Goal: Task Accomplishment & Management: Use online tool/utility

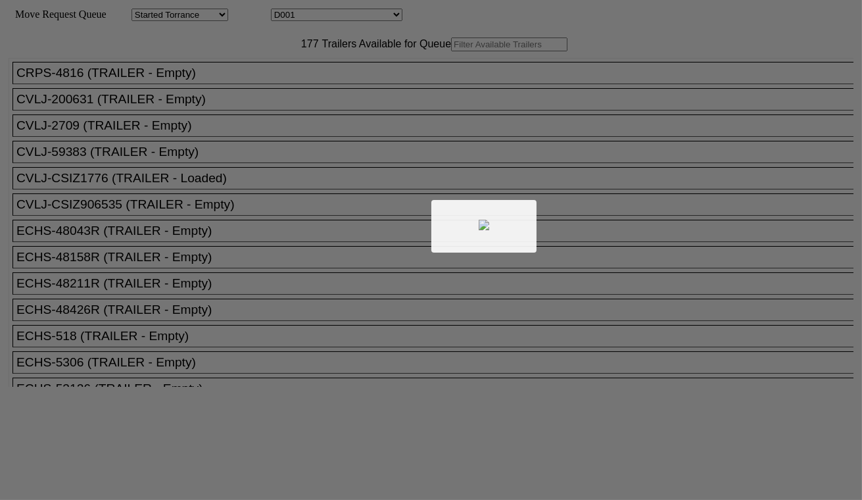
click at [322, 16] on div at bounding box center [431, 250] width 862 height 500
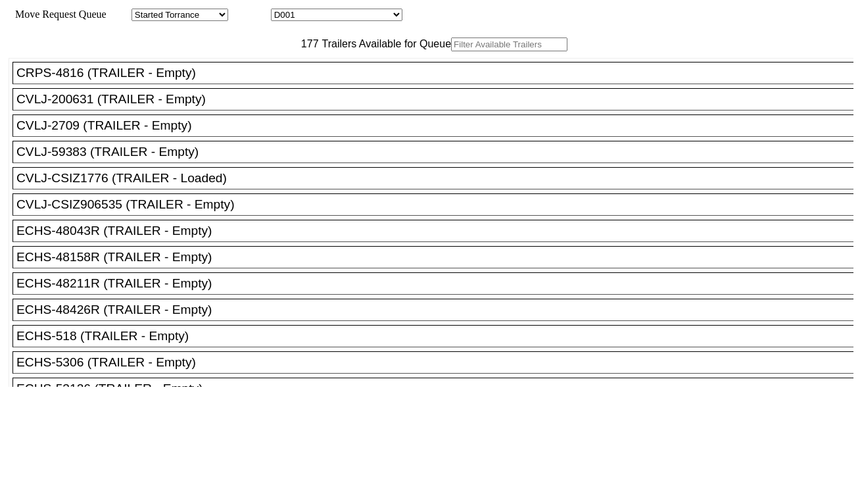
click at [326, 17] on select "D001 D002 D003 D004 D005 D006 D007 D008 D009 D010 D011 D012 D013 D014 D015 D016…" at bounding box center [337, 15] width 132 height 12
select select "3247"
click at [283, 11] on select "D001 D002 D003 D004 D005 D006 D007 D008 D009 D010 D011 D012 D013 D014 D015 D016…" at bounding box center [337, 15] width 132 height 12
click at [451, 51] on input "text" at bounding box center [509, 44] width 116 height 14
paste input "MRSU8127446"
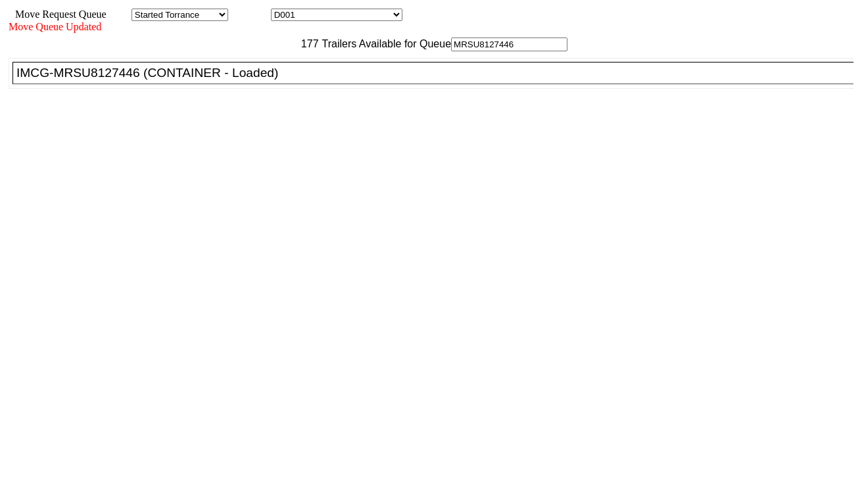
type input "MRSU8127446"
click at [243, 80] on div "IMCG-MRSU8127446 (CONTAINER - Loaded)" at bounding box center [438, 73] width 845 height 14
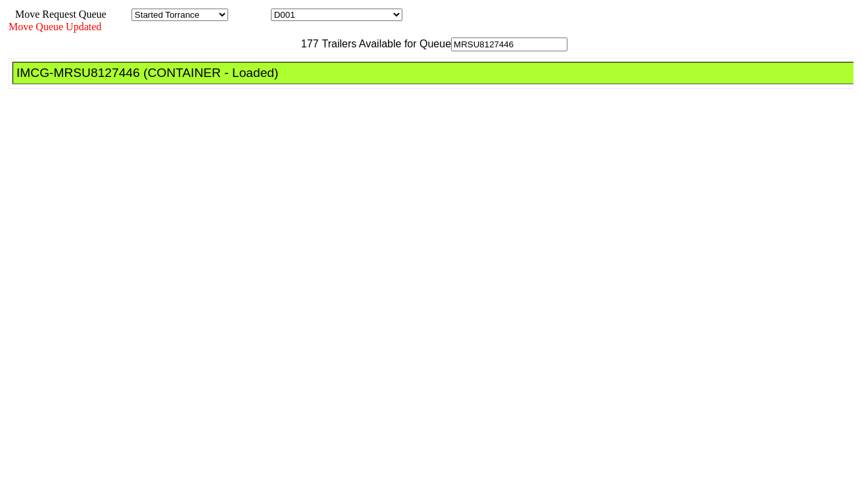
drag, startPoint x: 393, startPoint y: 181, endPoint x: 434, endPoint y: 191, distance: 42.0
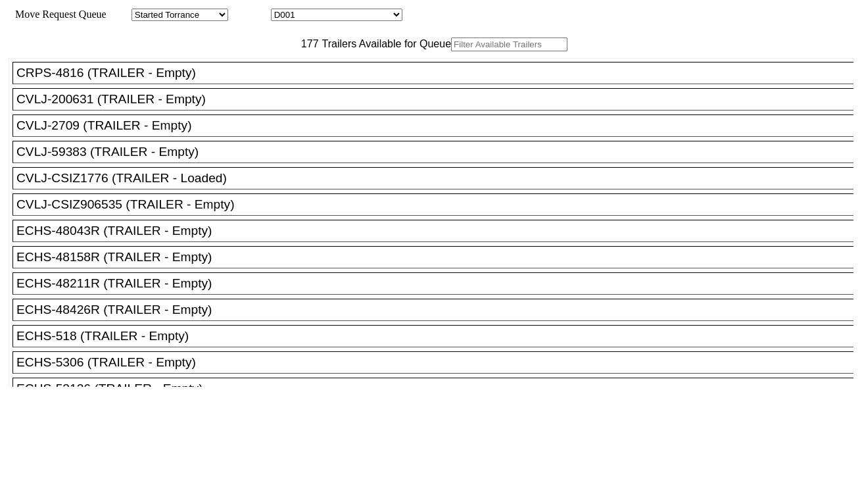
click at [318, 16] on select "D001 D002 D003 D004 D005 D006 D007 D008 D009 D010 D011 D012 D013 D014 D015 D016…" at bounding box center [337, 15] width 132 height 12
select select "3248"
click at [283, 11] on select "D001 D002 D003 D004 D005 D006 D007 D008 D009 D010 D011 D012 D013 D014 D015 D016…" at bounding box center [337, 15] width 132 height 12
click at [451, 51] on input "text" at bounding box center [509, 44] width 116 height 14
paste input "TEMU2455370"
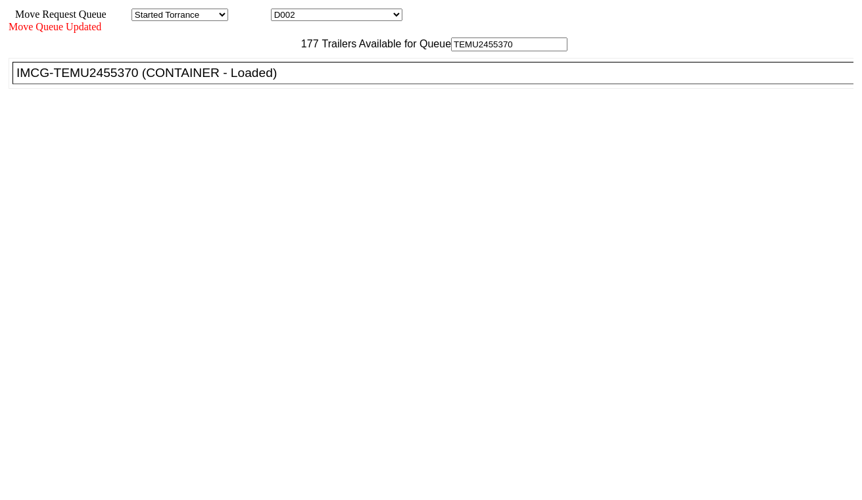
type input "TEMU2455370"
click at [265, 89] on ul "CRPS-4816 (TRAILER - Empty) CVLJ-200631 (TRAILER - Empty) CVLJ-2709 (TRAILER - …" at bounding box center [432, 73] width 846 height 31
click at [268, 80] on div "IMCG-TEMU2455370 (CONTAINER - Loaded)" at bounding box center [438, 73] width 845 height 14
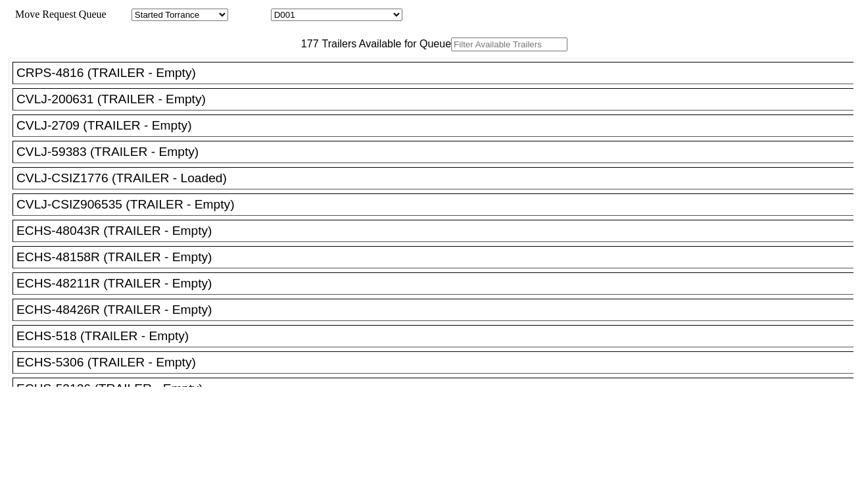
click at [318, 20] on select "D001 D002 D003 D004 D005 D006 D007 D008 D009 D010 D011 D012 D013 D014 D015 D016…" at bounding box center [337, 15] width 132 height 12
select select "3249"
click at [283, 11] on select "D001 D002 D003 D004 D005 D006 D007 D008 D009 D010 D011 D012 D013 D014 D015 D016…" at bounding box center [337, 15] width 132 height 12
click at [451, 51] on input "text" at bounding box center [509, 44] width 116 height 14
paste input "MRSU8415761"
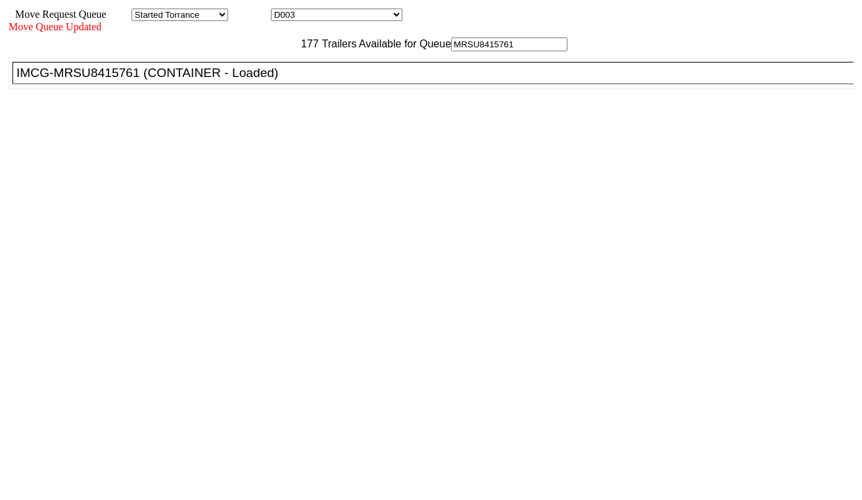
type input "MRSU8415761"
click at [258, 80] on div "IMCG-MRSU8415761 (CONTAINER - Loaded)" at bounding box center [438, 73] width 845 height 14
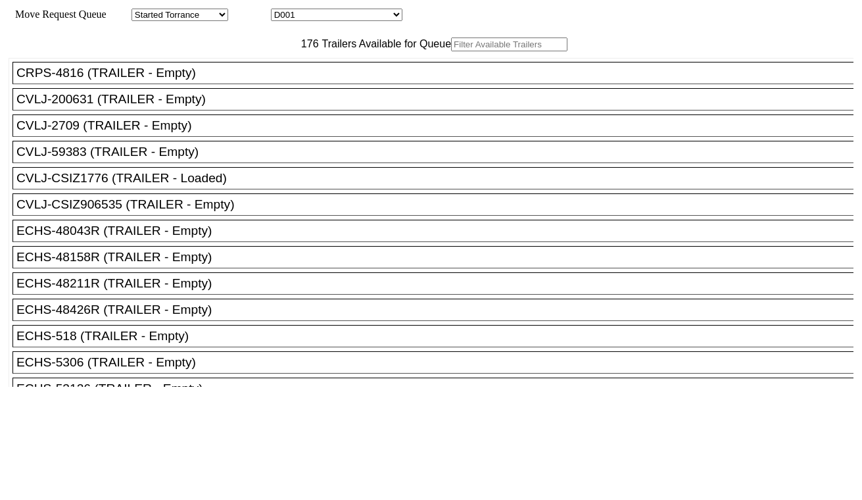
click at [451, 51] on input "text" at bounding box center [509, 44] width 116 height 14
paste input "CAAU9938409"
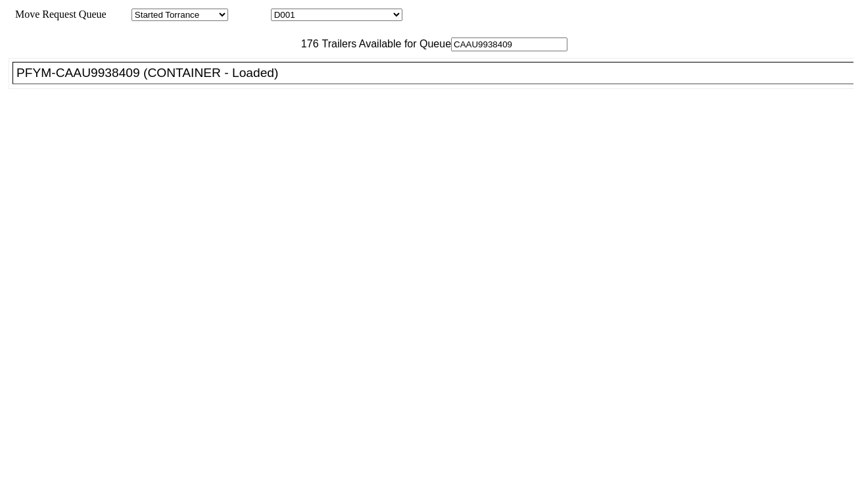
type input "CAAU9938409"
click at [273, 80] on div "PFYM-CAAU9938409 (CONTAINER - Loaded)" at bounding box center [438, 73] width 845 height 14
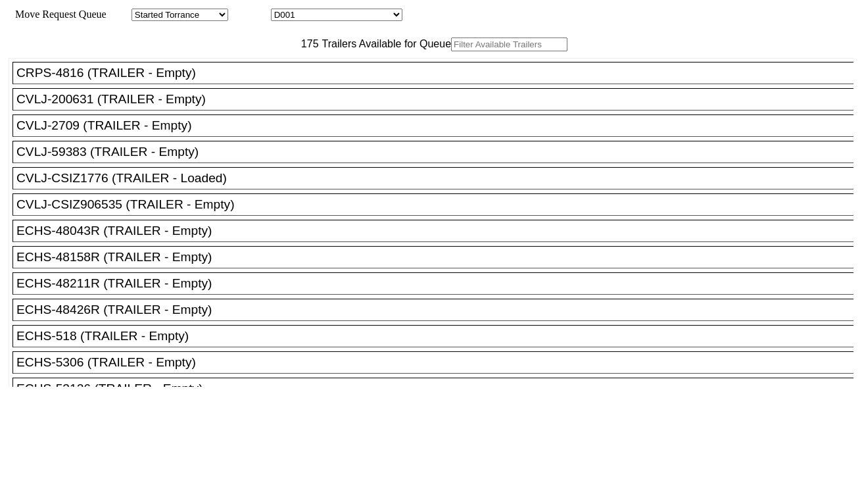
click at [299, 21] on div "Move Request Queue Area Started Torrance Lost Torrance Appt Torrance Bobtail B1…" at bounding box center [431, 15] width 845 height 12
click at [303, 20] on select "D001 D002 D003 D004 D005 D006 D007 D008 D009 D010 D011 D012 D013 D014 D015 D016…" at bounding box center [337, 15] width 132 height 12
select select "3251"
click at [283, 11] on select "D001 D002 D003 D004 D005 D006 D007 D008 D009 D010 D011 D012 D013 D014 D015 D016…" at bounding box center [337, 15] width 132 height 12
click at [451, 51] on input "text" at bounding box center [509, 44] width 116 height 14
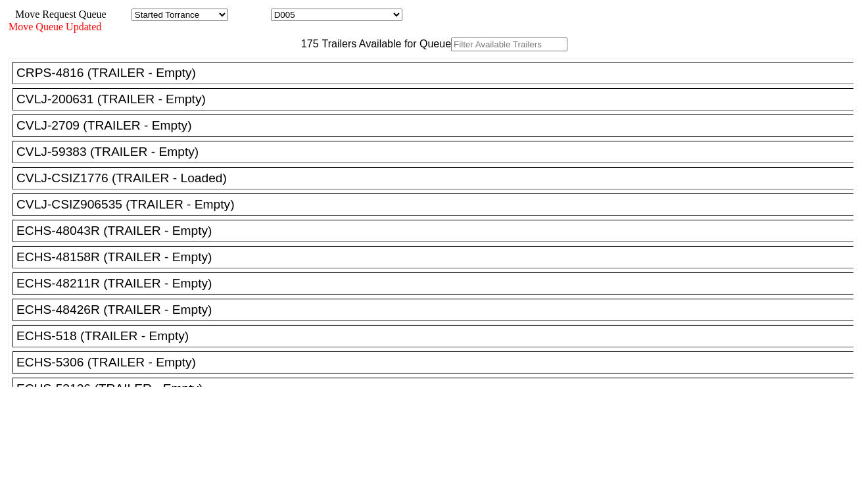
paste input "SEKU6918194"
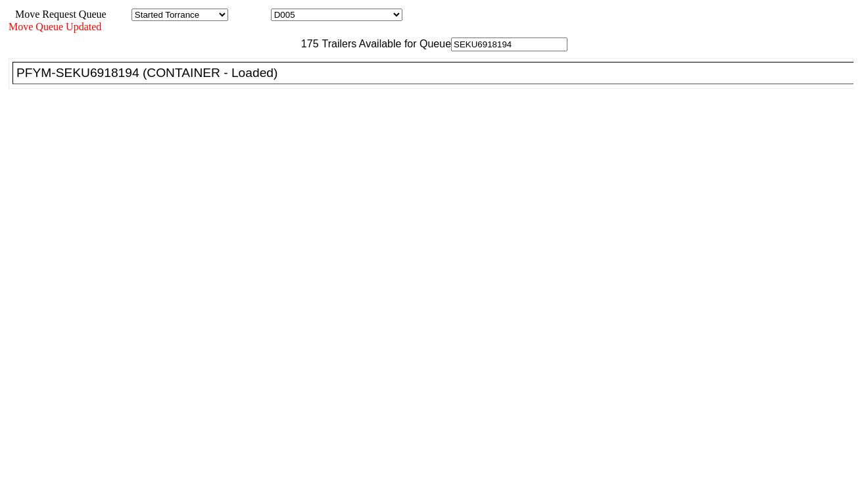
type input "SEKU6918194"
click at [253, 80] on div "PFYM-SEKU6918194 (CONTAINER - Loaded)" at bounding box center [438, 73] width 845 height 14
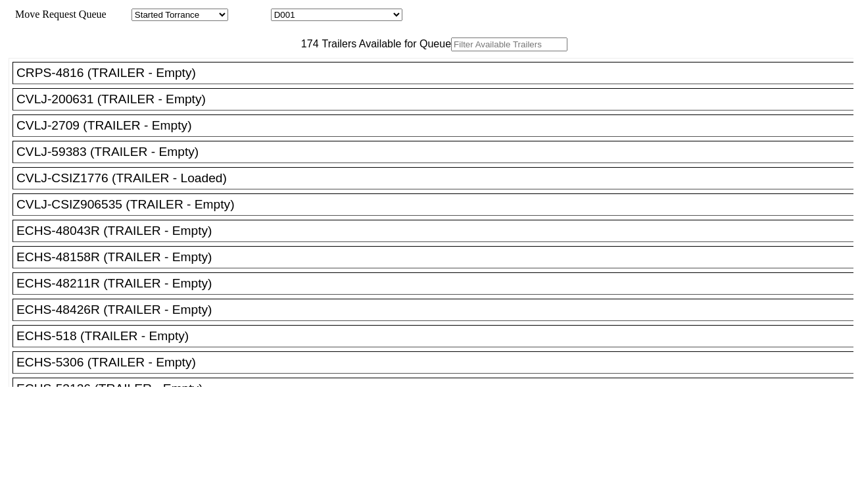
click at [356, 21] on div "Move Request Queue Area Started Torrance Lost Torrance Appt Torrance Bobtail B1…" at bounding box center [431, 15] width 845 height 12
click at [353, 16] on select "D001 D002 D003 D004 D005 D006 D007 D008 D009 D010 D011 D012 D013 D014 D015 D016…" at bounding box center [337, 15] width 132 height 12
select select "3253"
click at [283, 11] on select "D001 D002 D003 D004 D005 D006 D007 D008 D009 D010 D011 D012 D013 D014 D015 D016…" at bounding box center [337, 15] width 132 height 12
click at [451, 51] on input "text" at bounding box center [509, 44] width 116 height 14
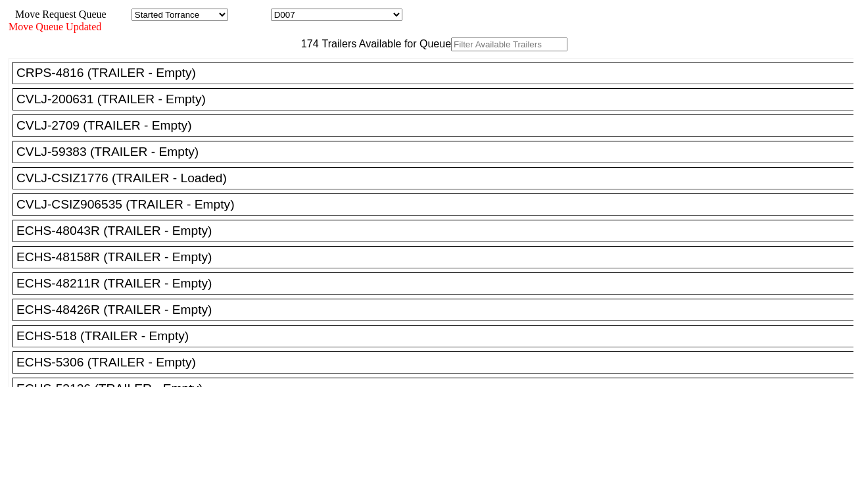
paste input "MRSU8399320"
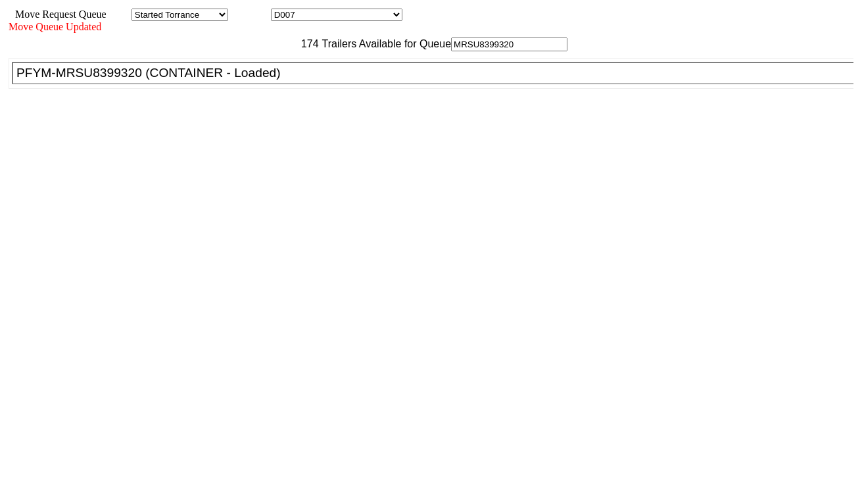
type input "MRSU8399320"
click at [268, 80] on div "PFYM-MRSU8399320 (CONTAINER - Loaded)" at bounding box center [438, 73] width 845 height 14
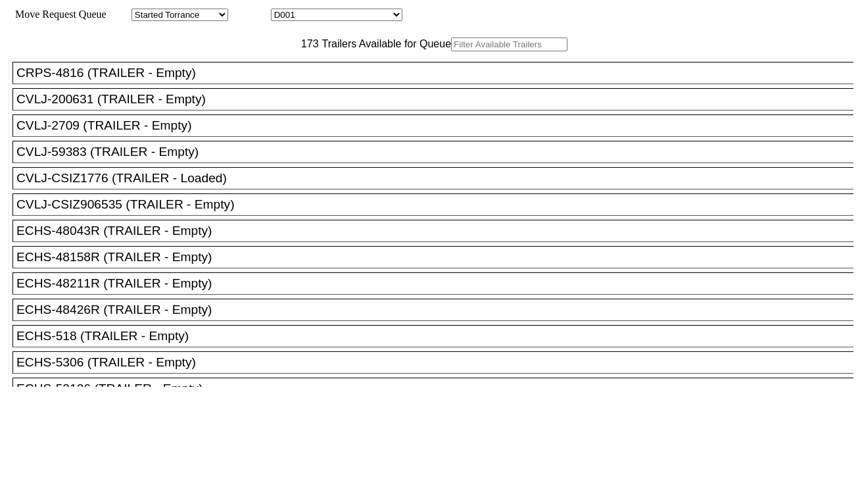
click at [336, 17] on select "D001 D002 D003 D004 D005 D006 D007 D008 D009 D010 D011 D012 D013 D014 D015 D016…" at bounding box center [337, 15] width 132 height 12
select select "3254"
click at [283, 11] on select "D001 D002 D003 D004 D005 D006 D007 D008 D009 D010 D011 D012 D013 D014 D015 D016…" at bounding box center [337, 15] width 132 height 12
click at [451, 51] on input "text" at bounding box center [509, 44] width 116 height 14
paste input "HAMU4204028"
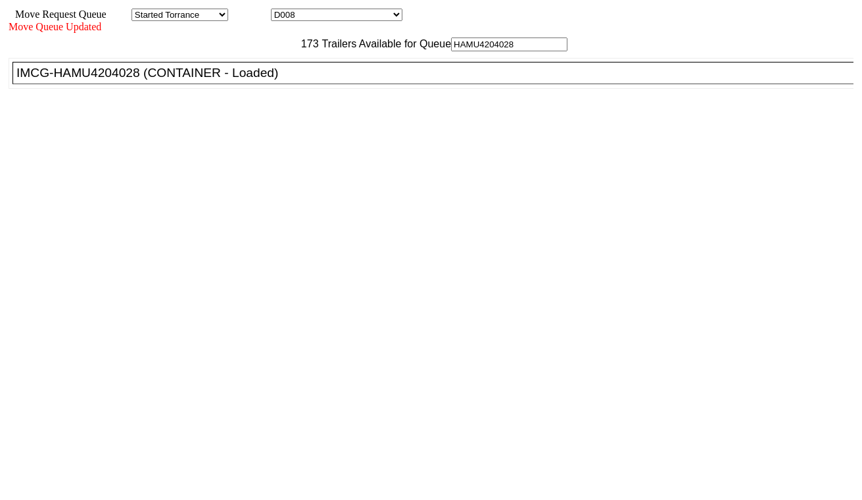
type input "HAMU4204028"
drag, startPoint x: 255, startPoint y: 110, endPoint x: 282, endPoint y: 116, distance: 27.1
click at [257, 80] on div "IMCG-HAMU4204028 (CONTAINER - Loaded)" at bounding box center [438, 73] width 845 height 14
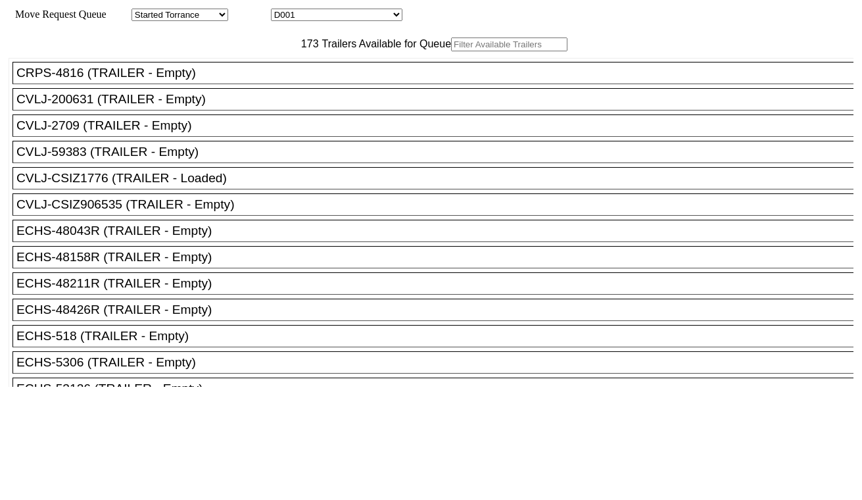
click at [335, 21] on select "D001 D002 D003 D004 D005 D006 D007 D008 D009 D010 D011 D012 D013 D014 D015 D016…" at bounding box center [337, 15] width 132 height 12
select select "3255"
click at [283, 11] on select "D001 D002 D003 D004 D005 D006 D007 D008 D009 D010 D011 D012 D013 D014 D015 D016…" at bounding box center [337, 15] width 132 height 12
click at [451, 51] on input "text" at bounding box center [509, 44] width 116 height 14
paste input "HAMU1711332"
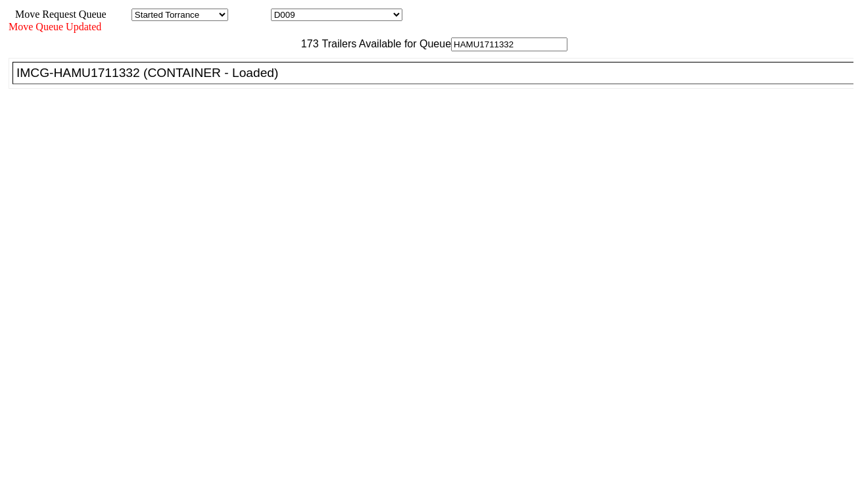
type input "HAMU1711332"
drag, startPoint x: 257, startPoint y: 101, endPoint x: 313, endPoint y: 123, distance: 60.8
click at [258, 80] on div "IMCG-HAMU1711332 (CONTAINER - Loaded)" at bounding box center [438, 73] width 845 height 14
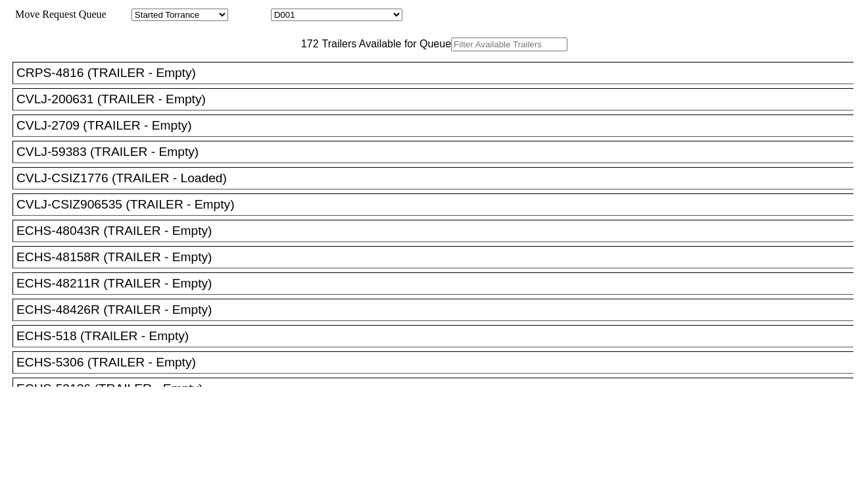
click at [353, 13] on select "D001 D002 D003 D004 D005 D006 D007 D008 D009 D010 D011 D012 D013 D014 D015 D016…" at bounding box center [337, 15] width 132 height 12
select select "3256"
click at [283, 11] on select "D001 D002 D003 D004 D005 D006 D007 D008 D009 D010 D011 D012 D013 D014 D015 D016…" at bounding box center [337, 15] width 132 height 12
click at [451, 51] on input "text" at bounding box center [509, 44] width 116 height 14
paste input "SEKU6050342"
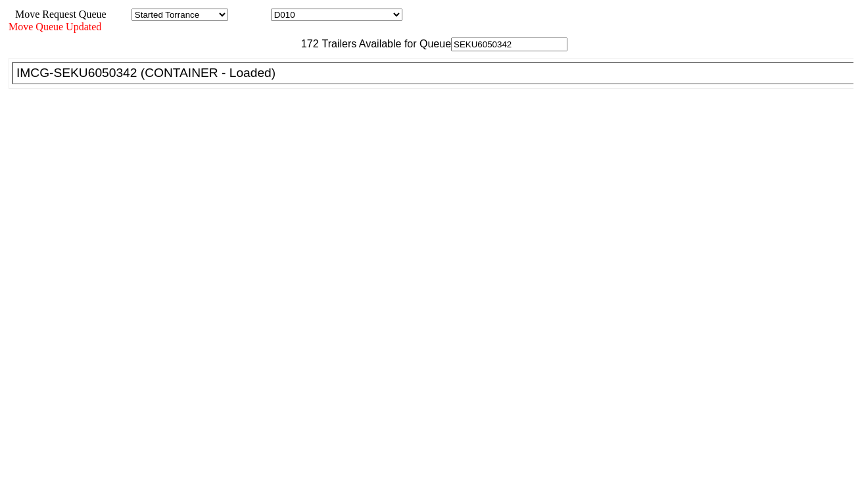
type input "SEKU6050342"
click at [254, 80] on div "IMCG-SEKU6050342 (CONTAINER - Loaded)" at bounding box center [438, 73] width 845 height 14
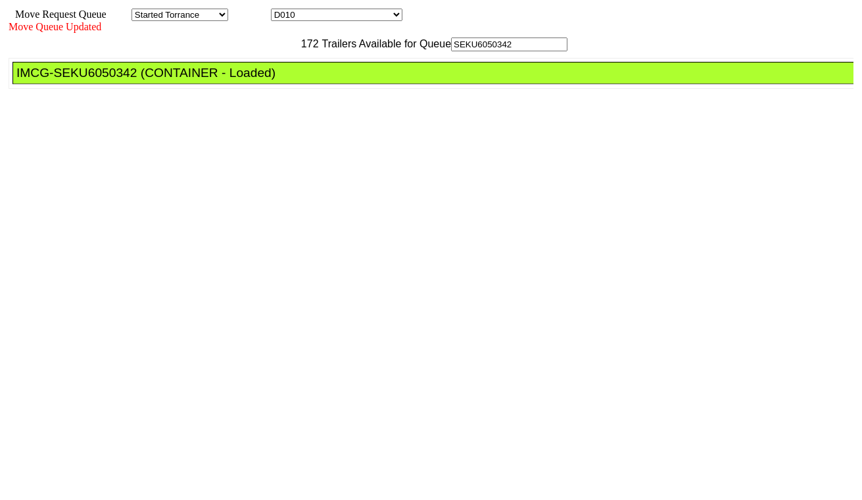
drag, startPoint x: 403, startPoint y: 169, endPoint x: 431, endPoint y: 198, distance: 40.5
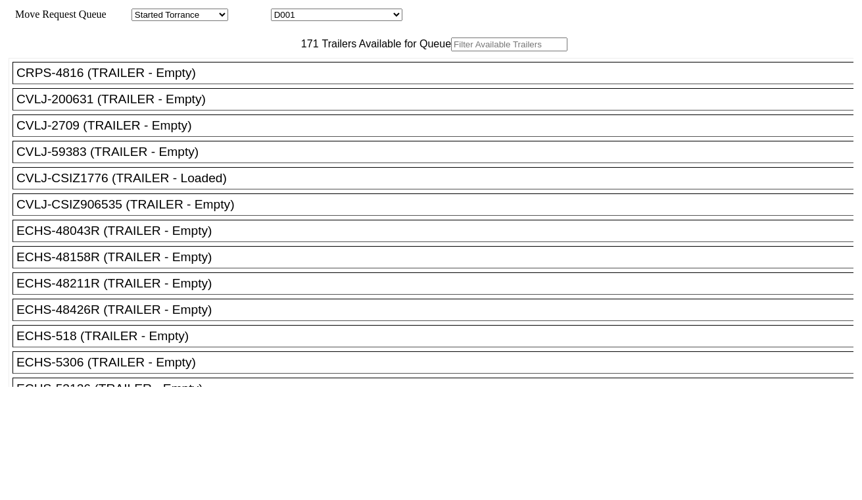
click at [342, 20] on select "D001 D002 D003 D004 D005 D006 D007 D008 D009 D010 D011 D012 D013 D014 D015 D016…" at bounding box center [337, 15] width 132 height 12
select select "3257"
click at [283, 11] on select "D001 D002 D003 D004 D005 D006 D007 D008 D009 D010 D011 D012 D013 D014 D015 D016…" at bounding box center [337, 15] width 132 height 12
click at [451, 51] on input "text" at bounding box center [509, 44] width 116 height 14
paste input "CMAU7103704"
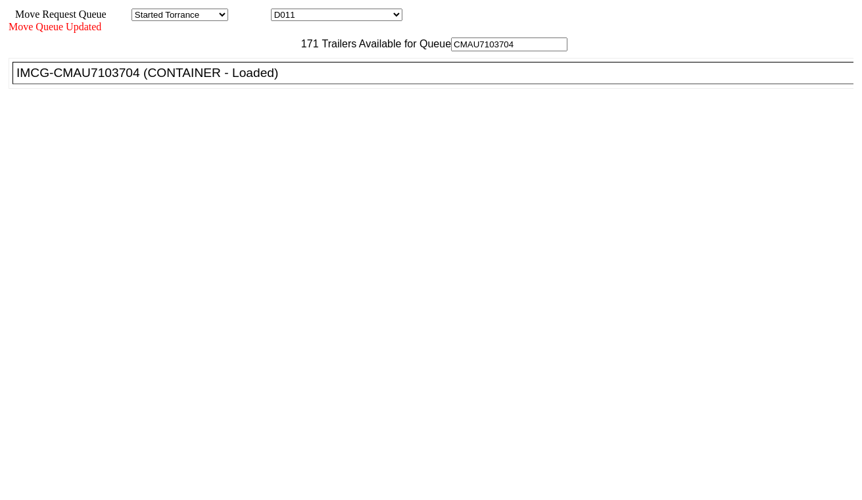
type input "CMAU7103704"
click at [266, 80] on div "IMCG-CMAU7103704 (CONTAINER - Loaded)" at bounding box center [438, 73] width 845 height 14
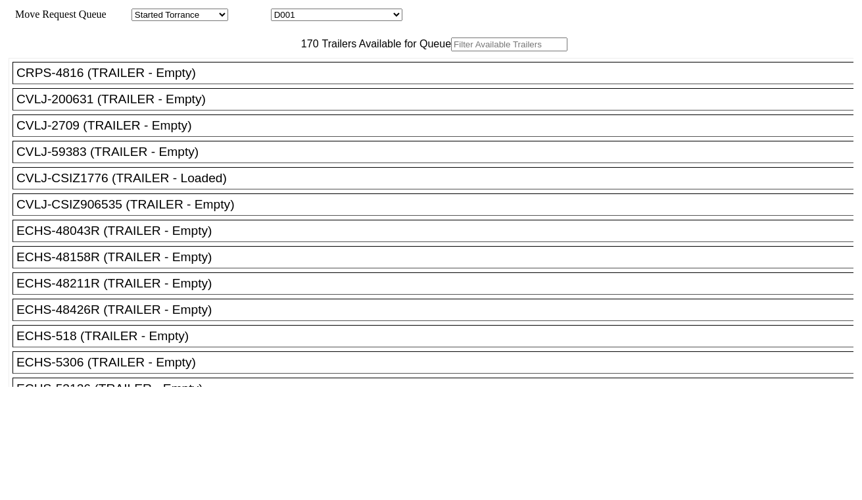
click at [320, 15] on select "D001 D002 D003 D004 D005 D006 D007 D008 D009 D010 D011 D012 D013 D014 D015 D016…" at bounding box center [337, 15] width 132 height 12
select select "3258"
click at [283, 11] on select "D001 D002 D003 D004 D005 D006 D007 D008 D009 D010 D011 D012 D013 D014 D015 D016…" at bounding box center [337, 15] width 132 height 12
click at [451, 51] on input "text" at bounding box center [509, 44] width 116 height 14
paste input "UACU5467510"
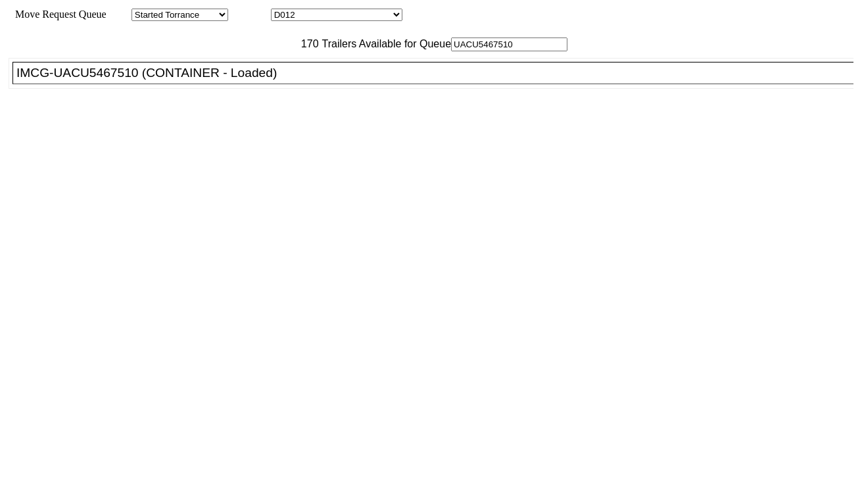
type input "UACU5467510"
click at [245, 80] on div "IMCG-UACU5467510 (CONTAINER - Loaded)" at bounding box center [438, 73] width 845 height 14
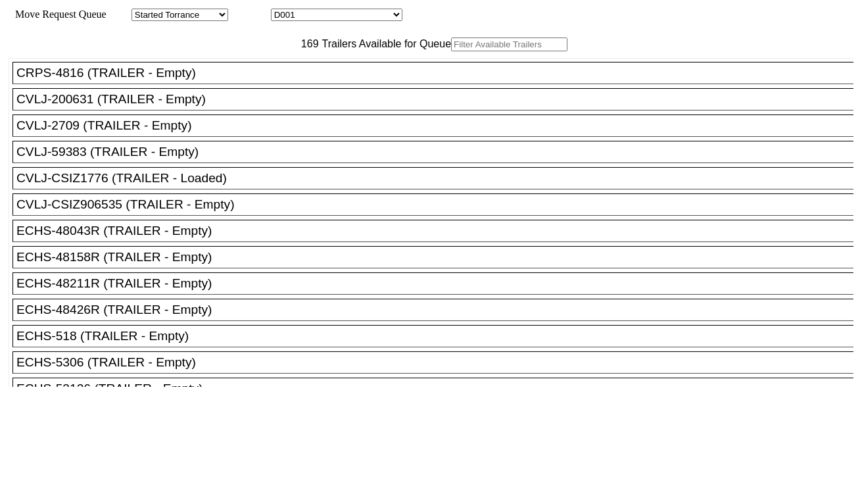
click at [308, 18] on select "D001 D002 D003 D004 D005 D006 D007 D008 D009 D010 D011 D012 D013 D014 D015 D016…" at bounding box center [337, 15] width 132 height 12
select select "3259"
click at [283, 11] on select "D001 D002 D003 D004 D005 D006 D007 D008 D009 D010 D011 D012 D013 D014 D015 D016…" at bounding box center [337, 15] width 132 height 12
click at [451, 51] on input "text" at bounding box center [509, 44] width 116 height 14
paste input "TIIU4180836"
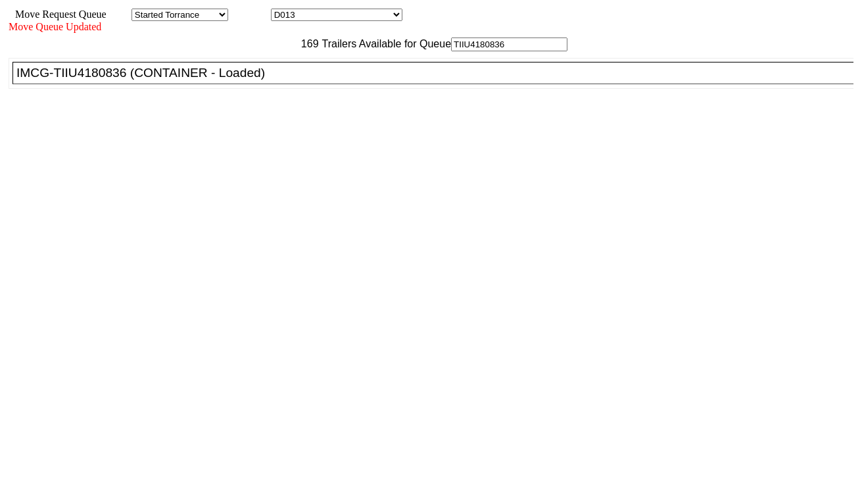
type input "TIIU4180836"
click at [258, 80] on div "IMCG-TIIU4180836 (CONTAINER - Loaded)" at bounding box center [438, 73] width 845 height 14
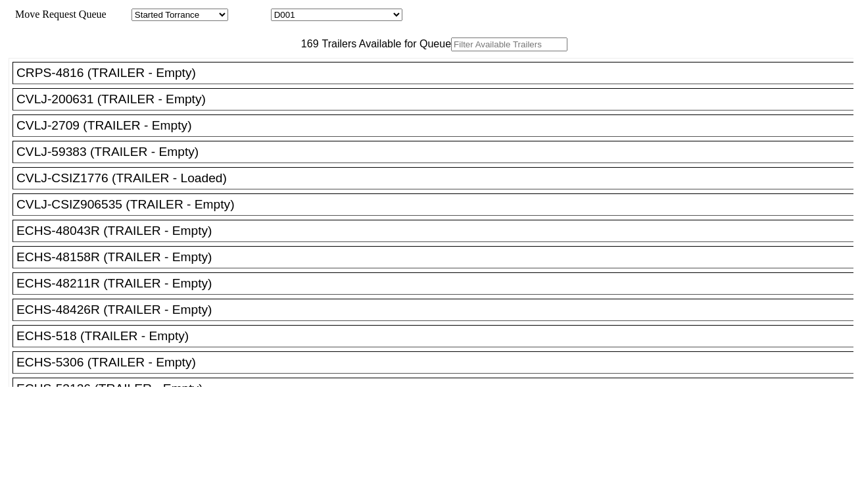
click at [347, 14] on select "D001 D002 D003 D004 D005 D006 D007 D008 D009 D010 D011 D012 D013 D014 D015 D016…" at bounding box center [337, 15] width 132 height 12
select select "3260"
click at [283, 11] on select "D001 D002 D003 D004 D005 D006 D007 D008 D009 D010 D011 D012 D013 D014 D015 D016…" at bounding box center [337, 15] width 132 height 12
click at [451, 51] on input "text" at bounding box center [509, 44] width 116 height 14
paste input "FANU3441454"
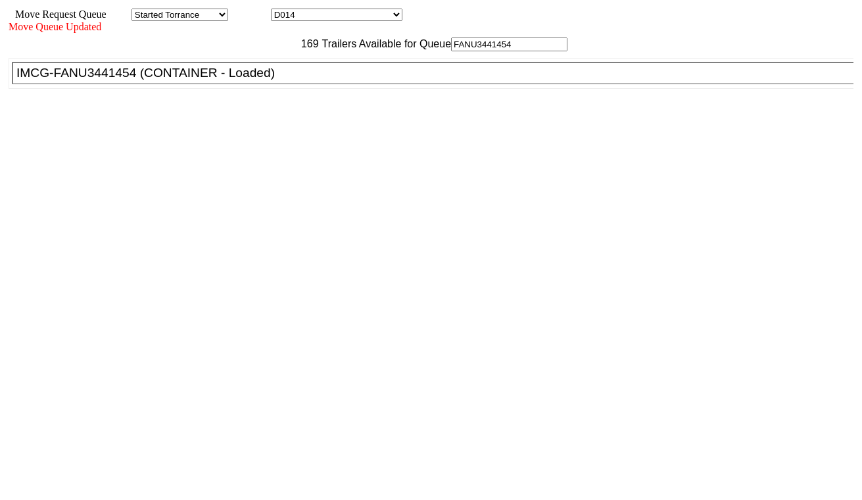
type input "FANU3441454"
click at [271, 80] on div "IMCG-FANU3441454 (CONTAINER - Loaded)" at bounding box center [438, 73] width 845 height 14
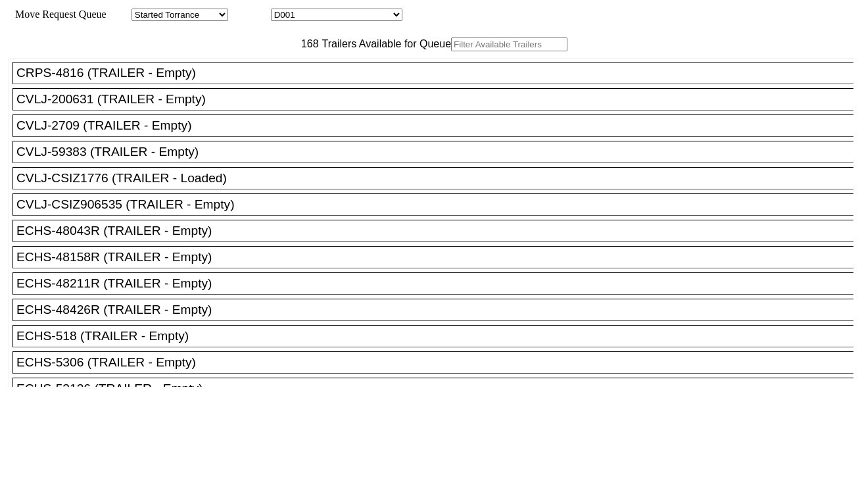
click at [325, 12] on select "D001 D002 D003 D004 D005 D006 D007 D008 D009 D010 D011 D012 D013 D014 D015 D016…" at bounding box center [337, 15] width 132 height 12
select select "3261"
click at [283, 11] on select "D001 D002 D003 D004 D005 D006 D007 D008 D009 D010 D011 D012 D013 D014 D015 D016…" at bounding box center [337, 15] width 132 height 12
click at [451, 51] on input "text" at bounding box center [509, 44] width 116 height 14
paste input "MRSU6981728"
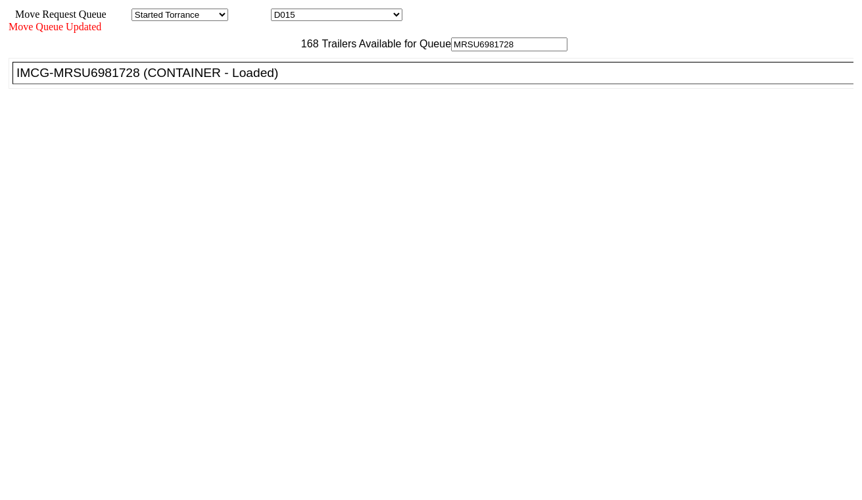
type input "MRSU6981728"
drag, startPoint x: 258, startPoint y: 104, endPoint x: 291, endPoint y: 116, distance: 35.0
click at [258, 80] on div "IMCG-MRSU6981728 (CONTAINER - Loaded)" at bounding box center [438, 73] width 845 height 14
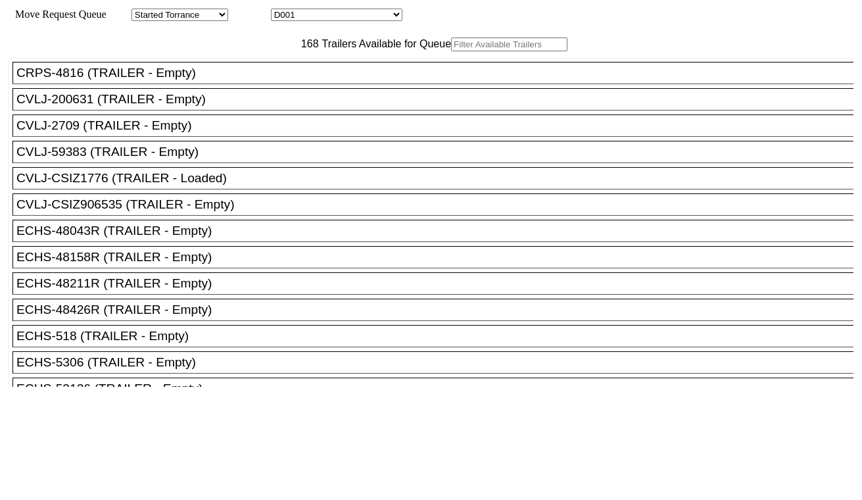
click at [350, 21] on div "Move Request Queue Area Started Torrance Lost Torrance Appt Torrance Bobtail B1…" at bounding box center [431, 15] width 845 height 12
click at [350, 15] on select "D001 D002 D003 D004 D005 D006 D007 D008 D009 D010 D011 D012 D013 D014 D015 D016…" at bounding box center [337, 15] width 132 height 12
select select "3262"
click at [283, 11] on select "D001 D002 D003 D004 D005 D006 D007 D008 D009 D010 D011 D012 D013 D014 D015 D016…" at bounding box center [337, 15] width 132 height 12
click at [451, 51] on input "text" at bounding box center [509, 44] width 116 height 14
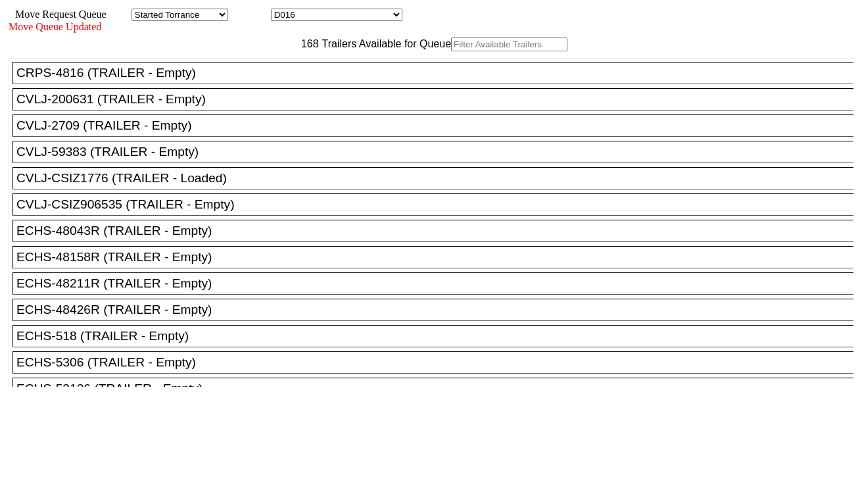
paste input "MSNU7728030"
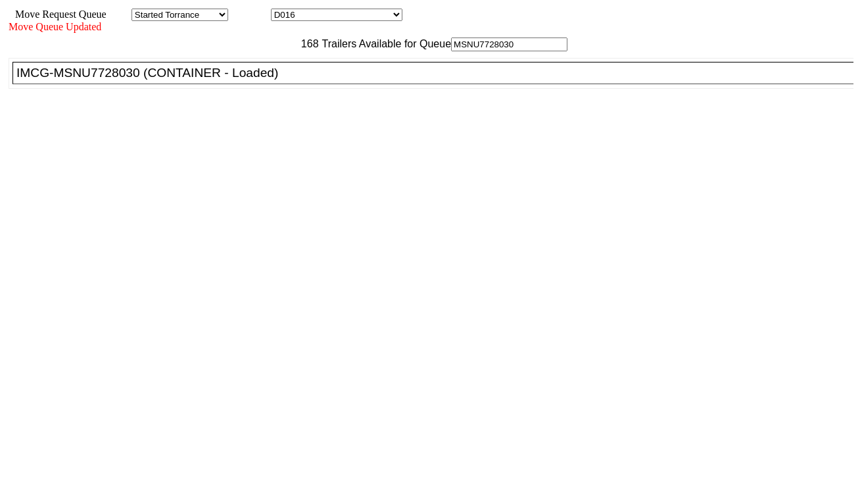
type input "MSNU7728030"
click at [258, 80] on div "IMCG-MSNU7728030 (CONTAINER - Loaded)" at bounding box center [438, 73] width 845 height 14
